Goal: Information Seeking & Learning: Compare options

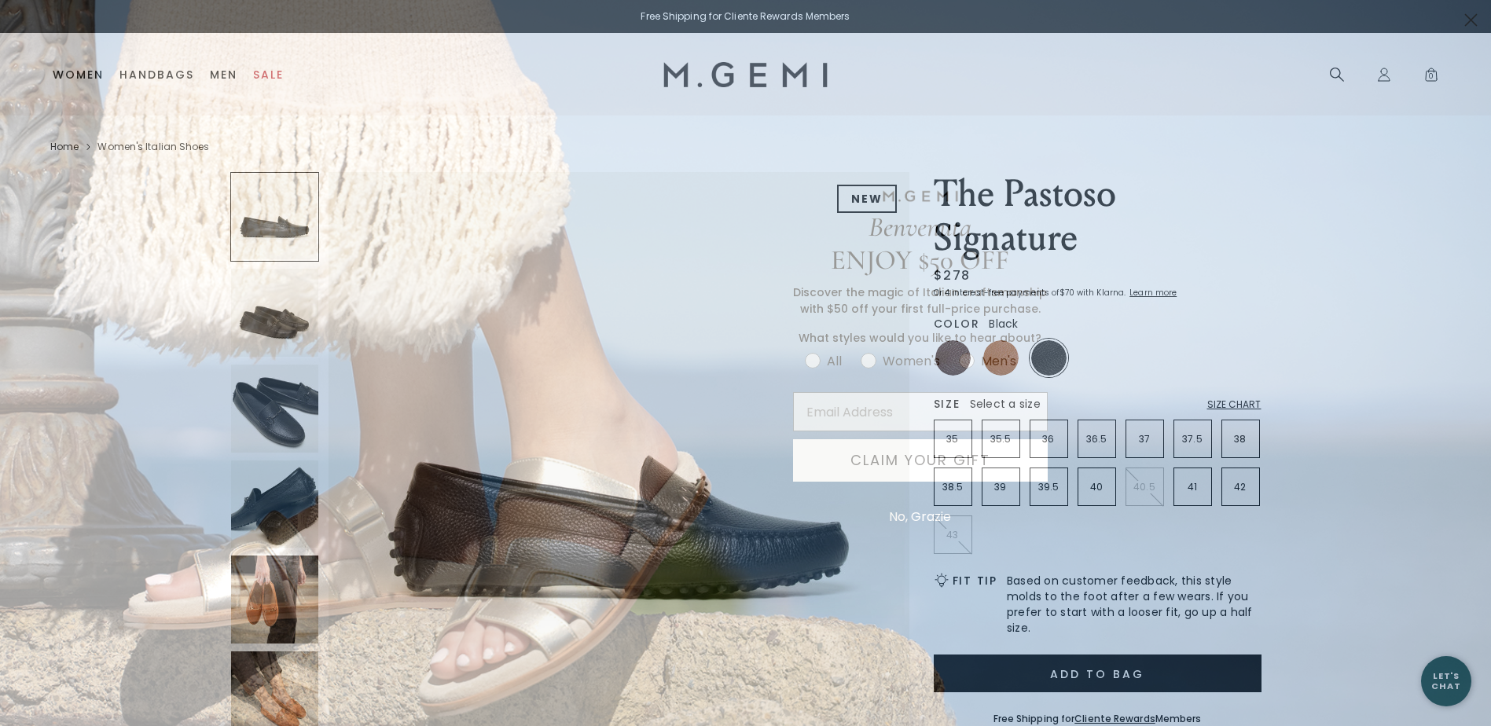
click at [1467, 21] on circle "Close dialog" at bounding box center [1471, 20] width 26 height 26
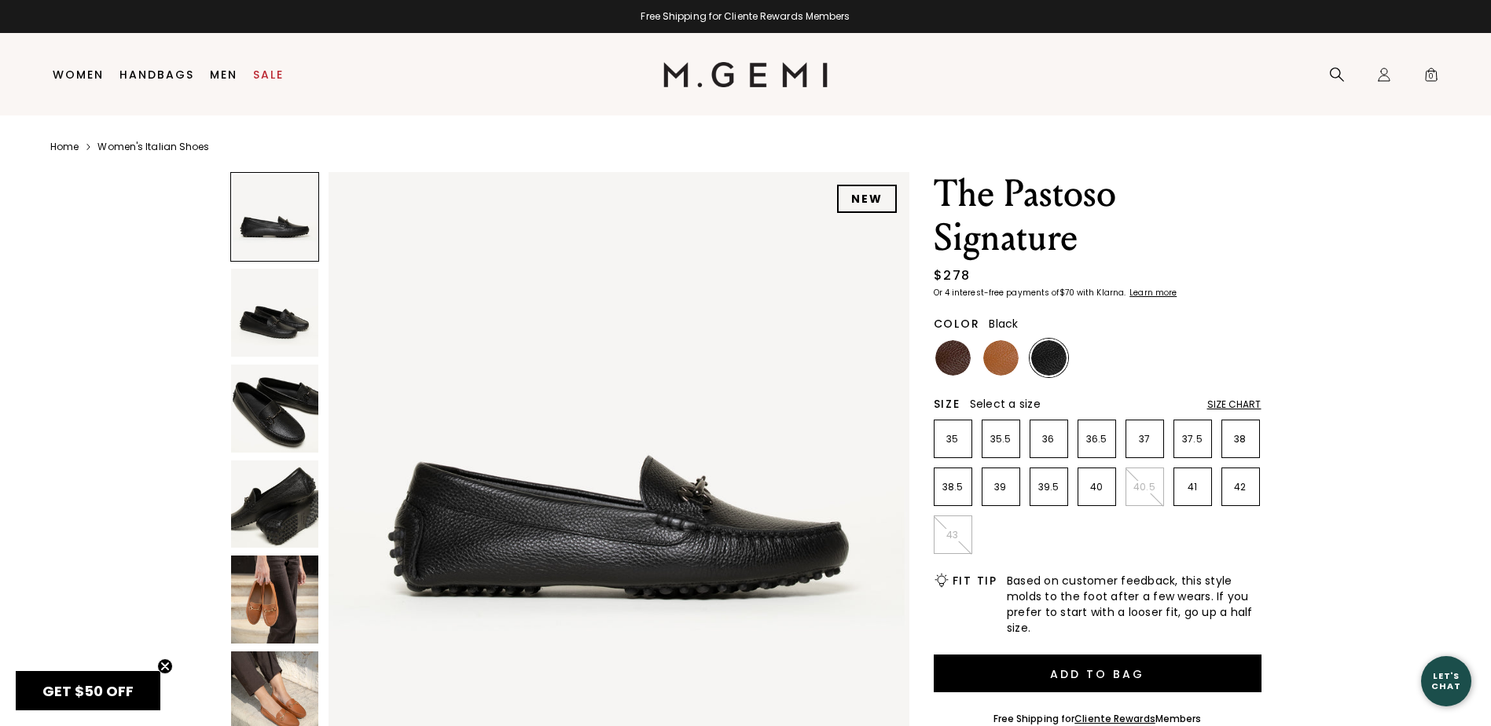
click at [292, 326] on img at bounding box center [275, 313] width 88 height 88
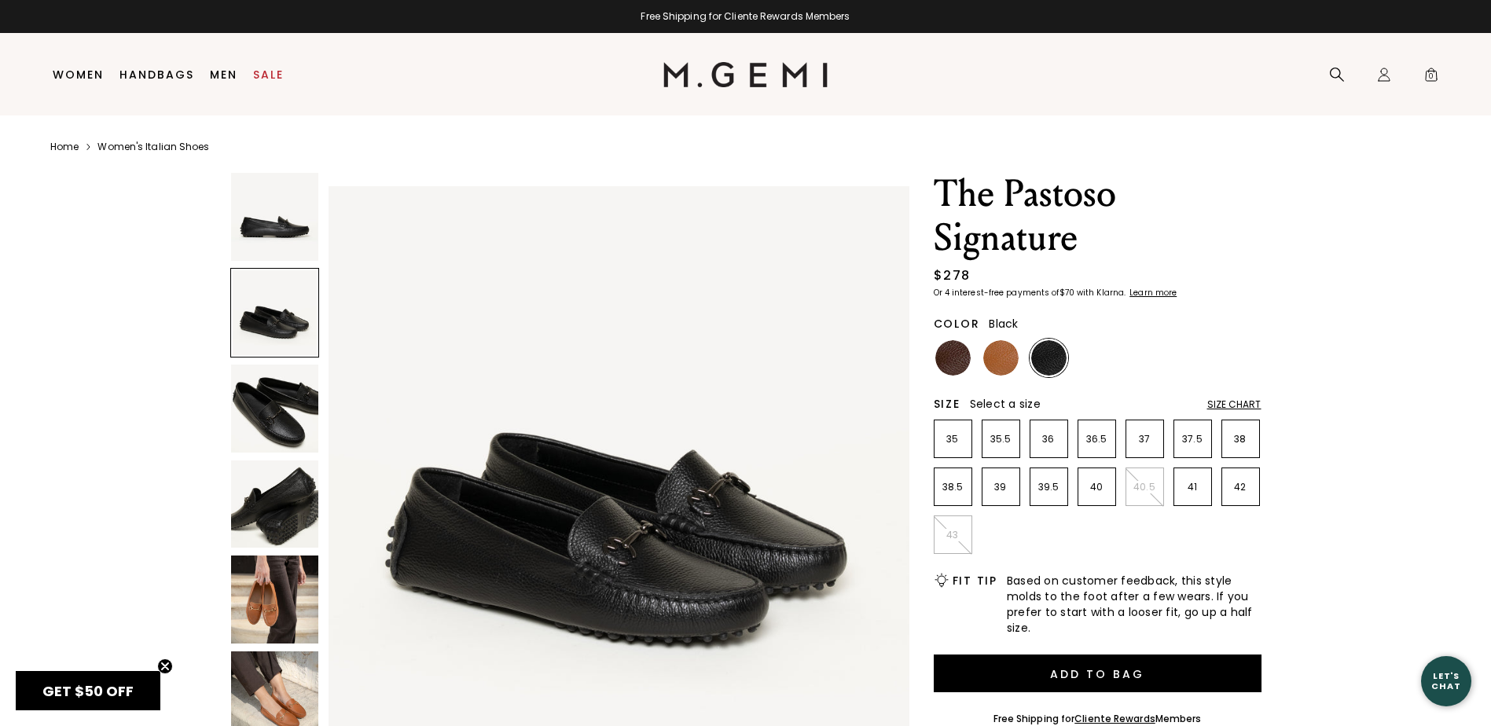
scroll to position [584, 0]
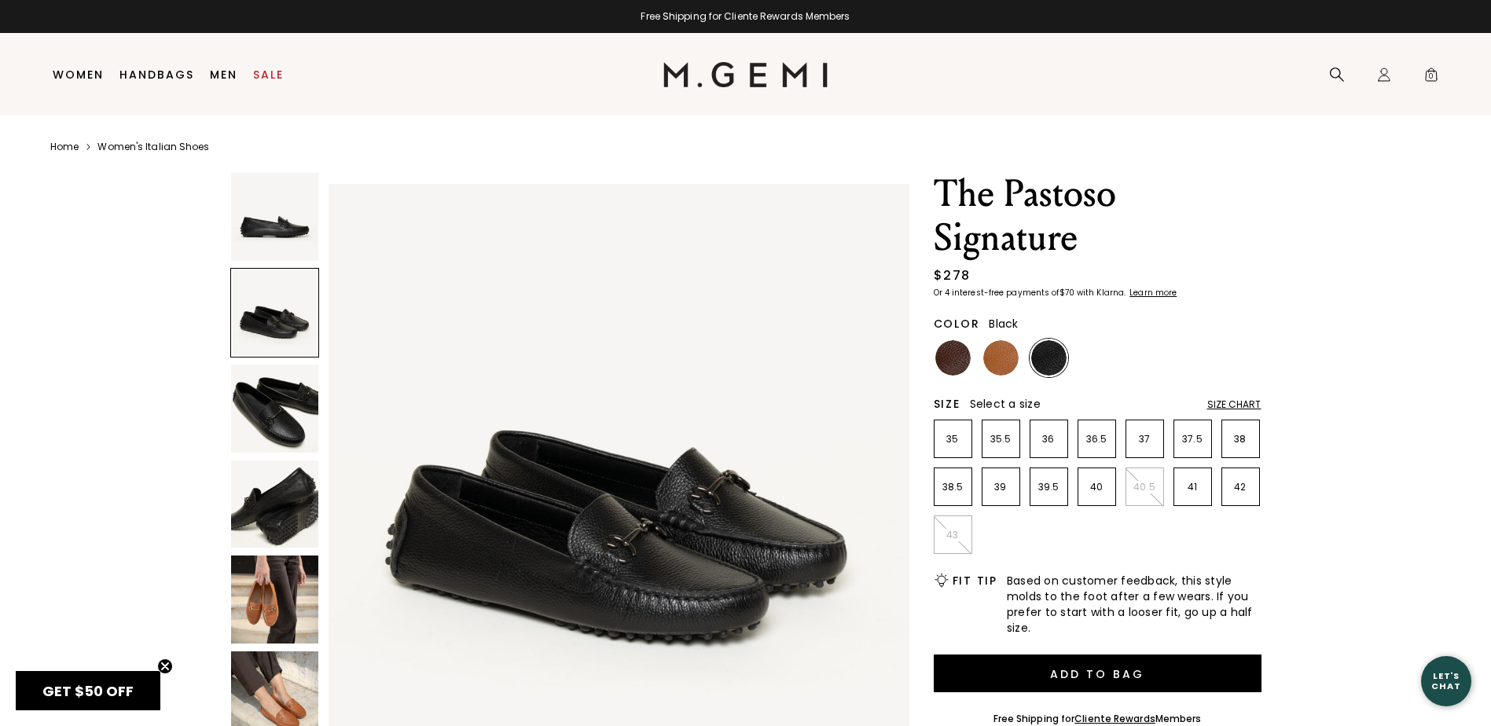
click at [292, 372] on img at bounding box center [275, 409] width 88 height 88
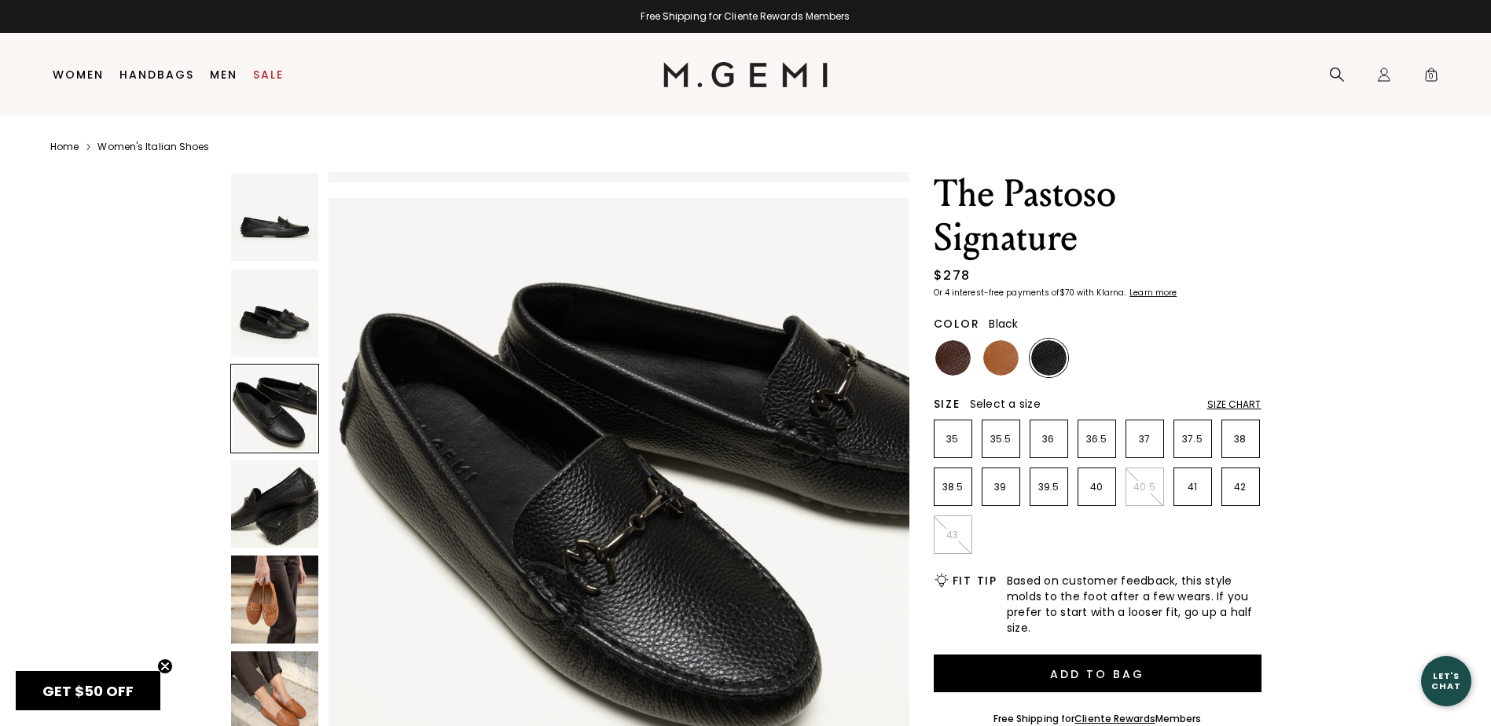
scroll to position [1168, 0]
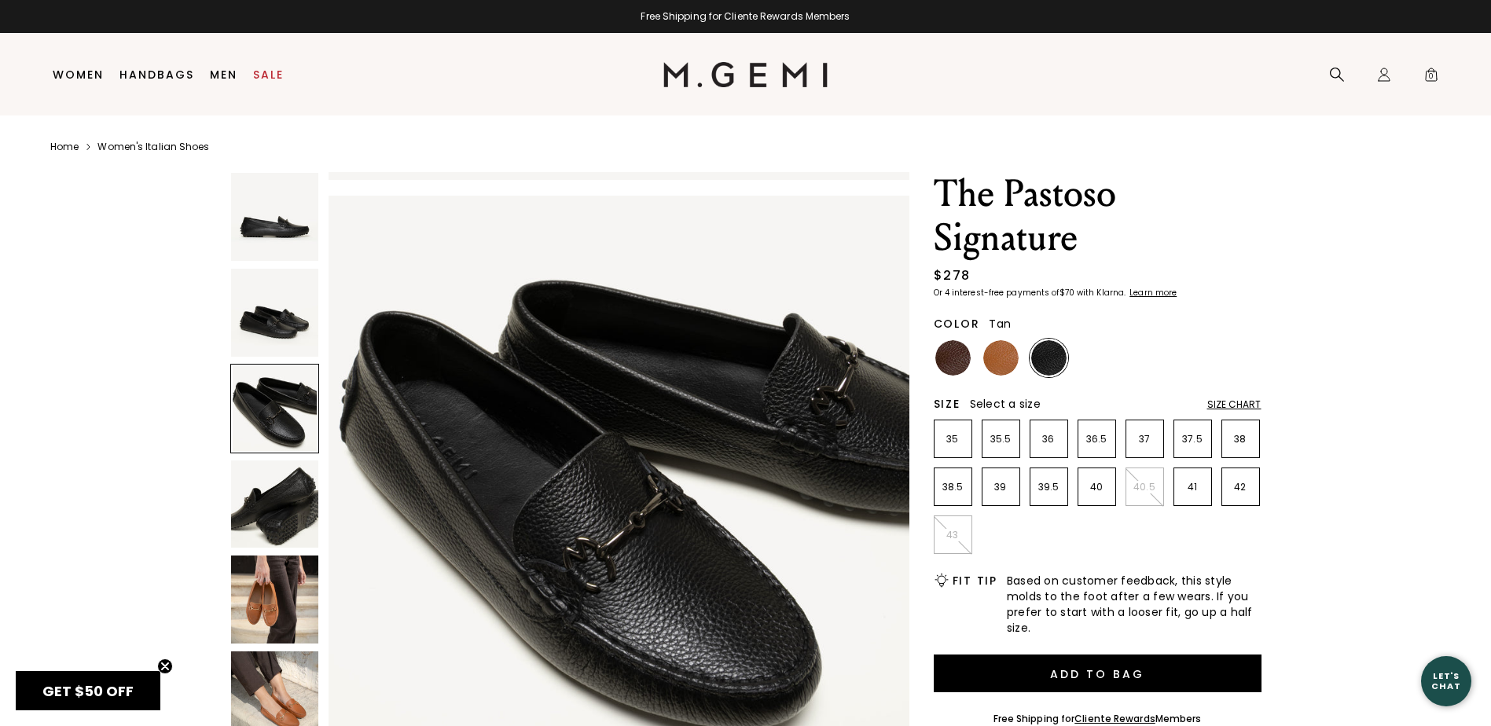
click at [998, 356] on img at bounding box center [1001, 357] width 35 height 35
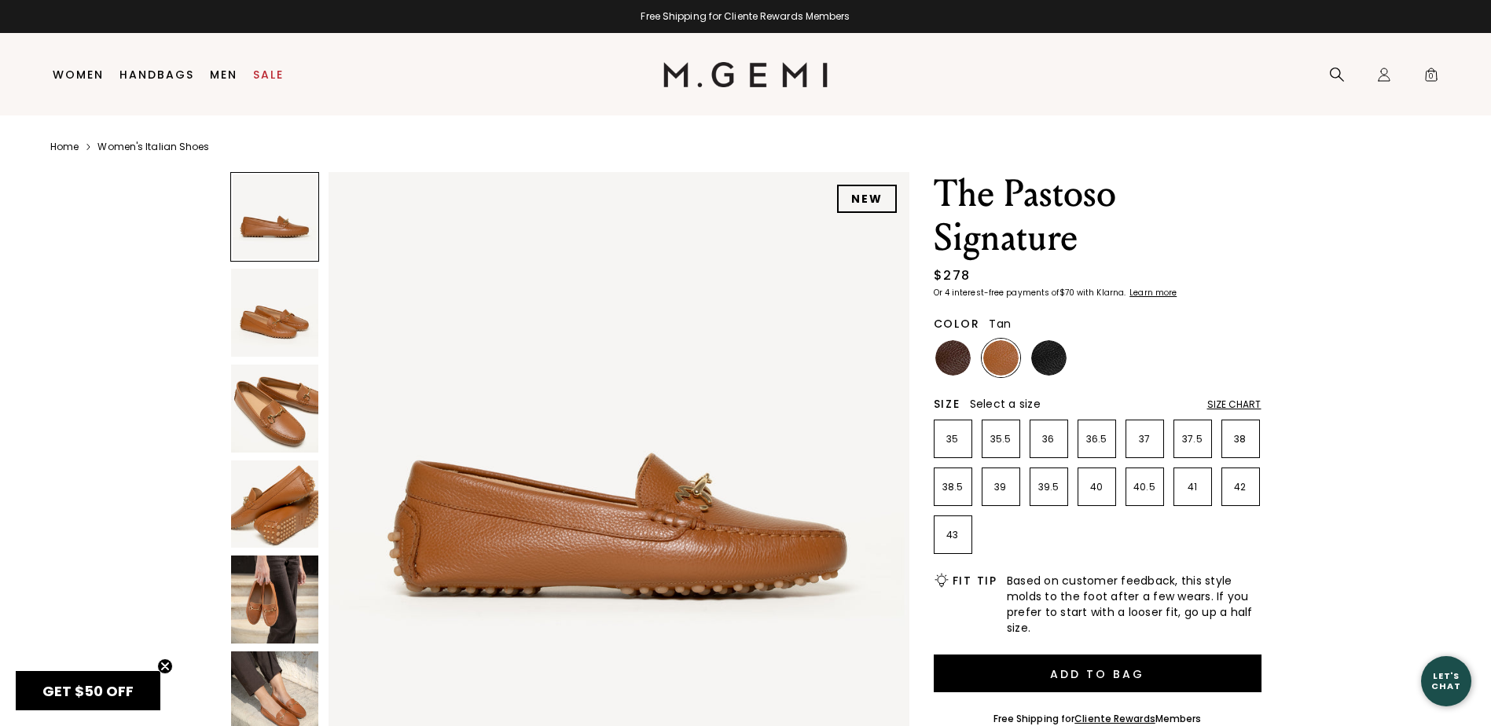
click at [290, 333] on img at bounding box center [275, 313] width 88 height 88
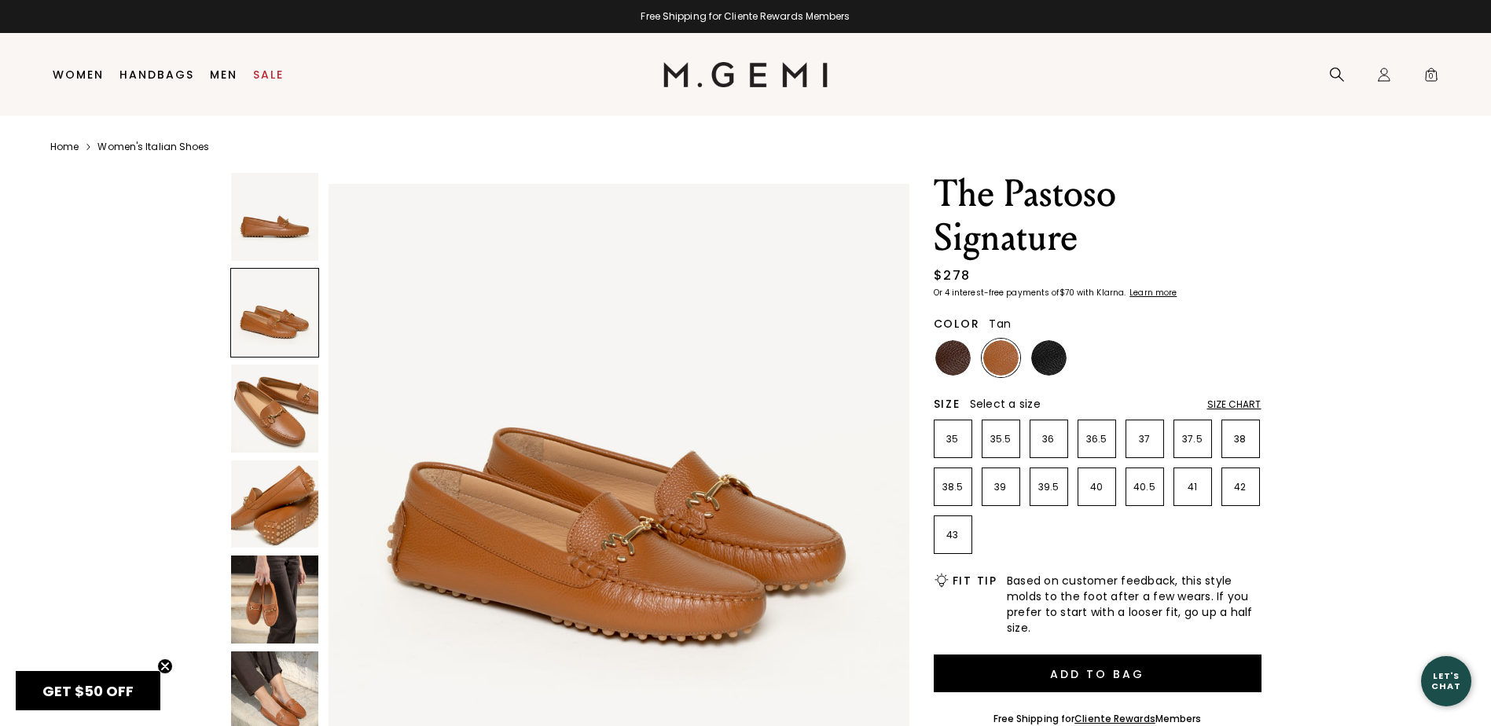
click at [296, 394] on img at bounding box center [275, 409] width 88 height 88
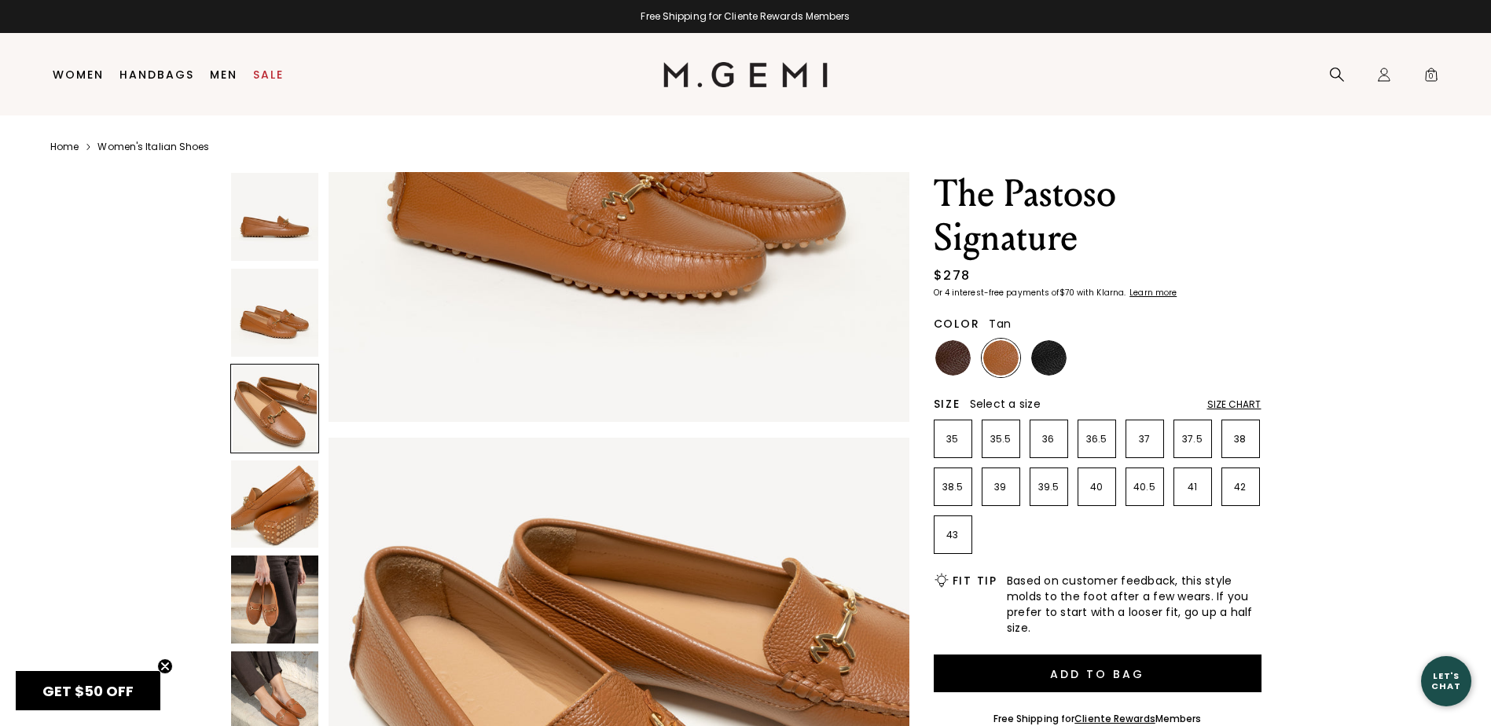
scroll to position [1168, 0]
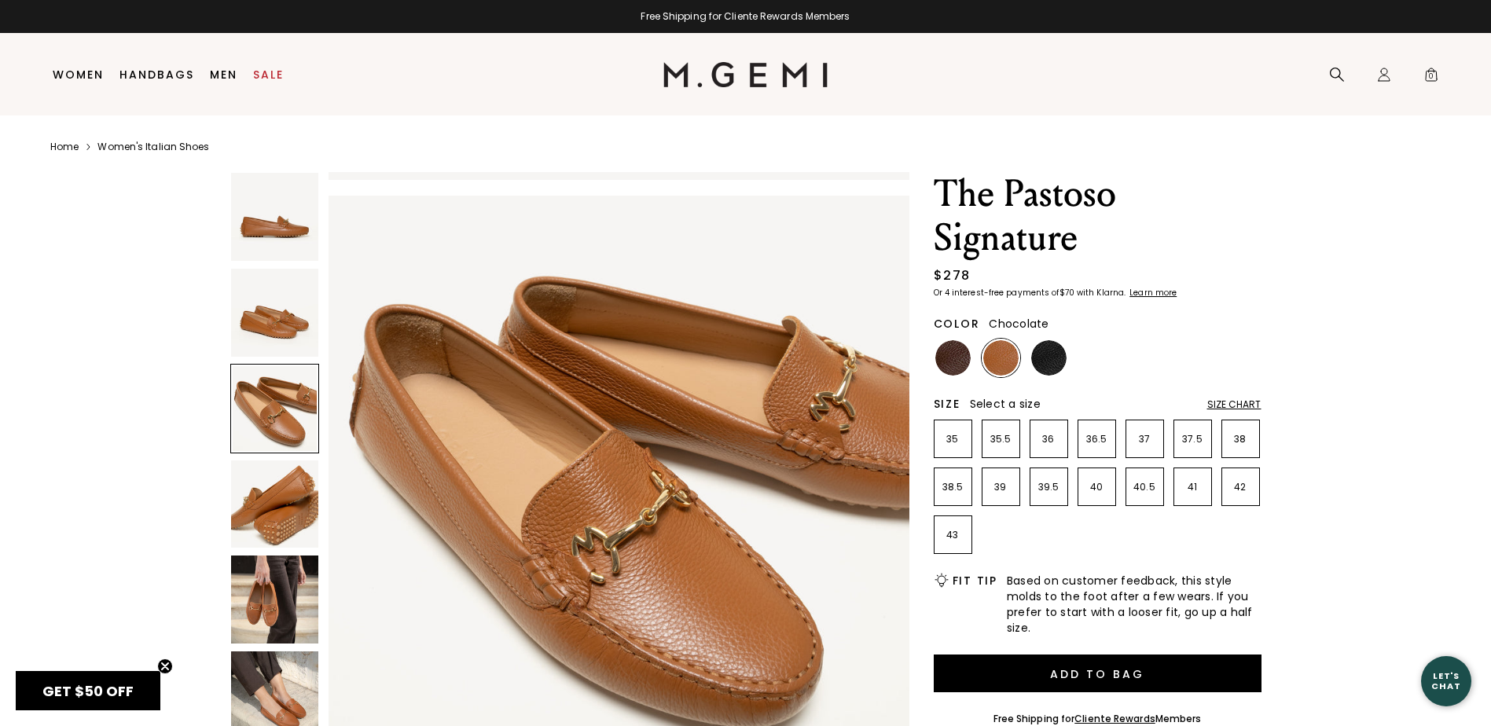
click at [959, 362] on img at bounding box center [953, 357] width 35 height 35
